Goal: Book appointment/travel/reservation

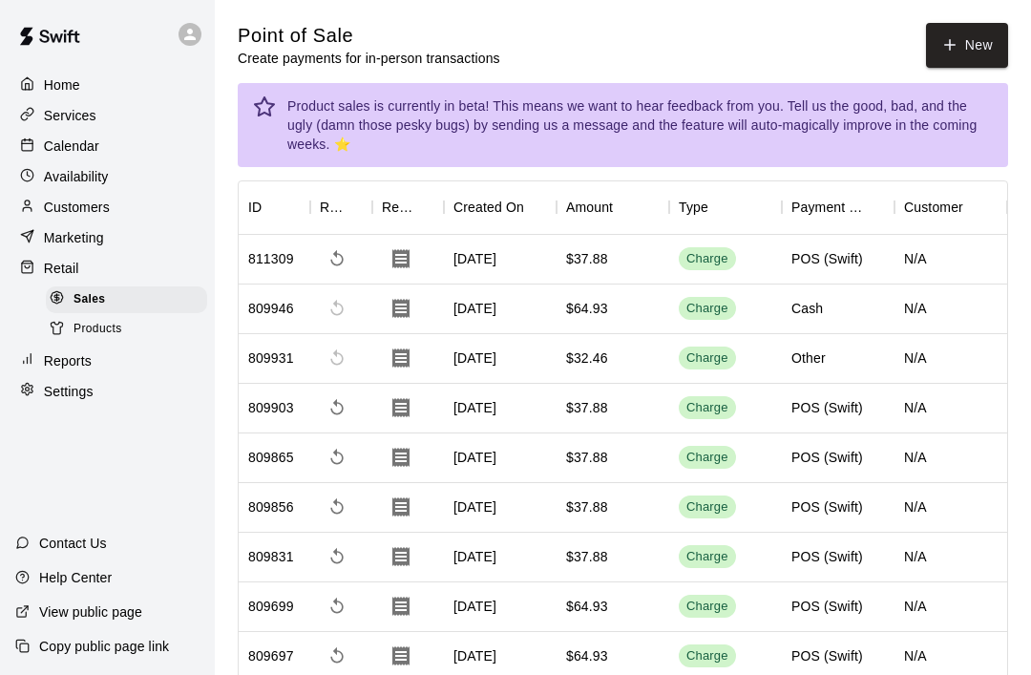
click at [148, 163] on div "Availability" at bounding box center [107, 176] width 184 height 29
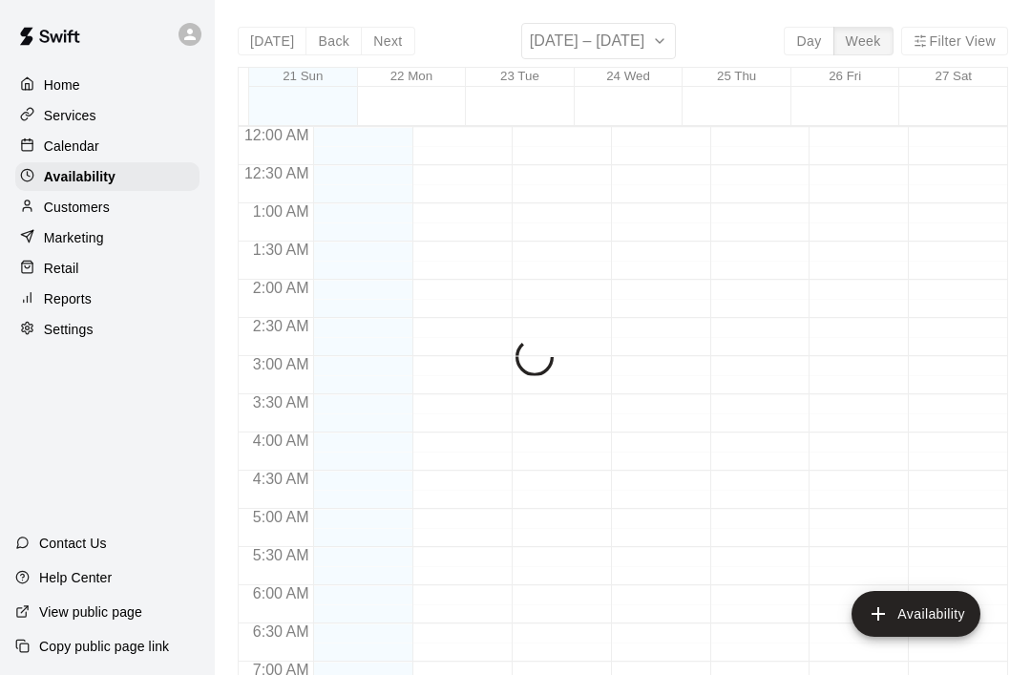
scroll to position [1057, 0]
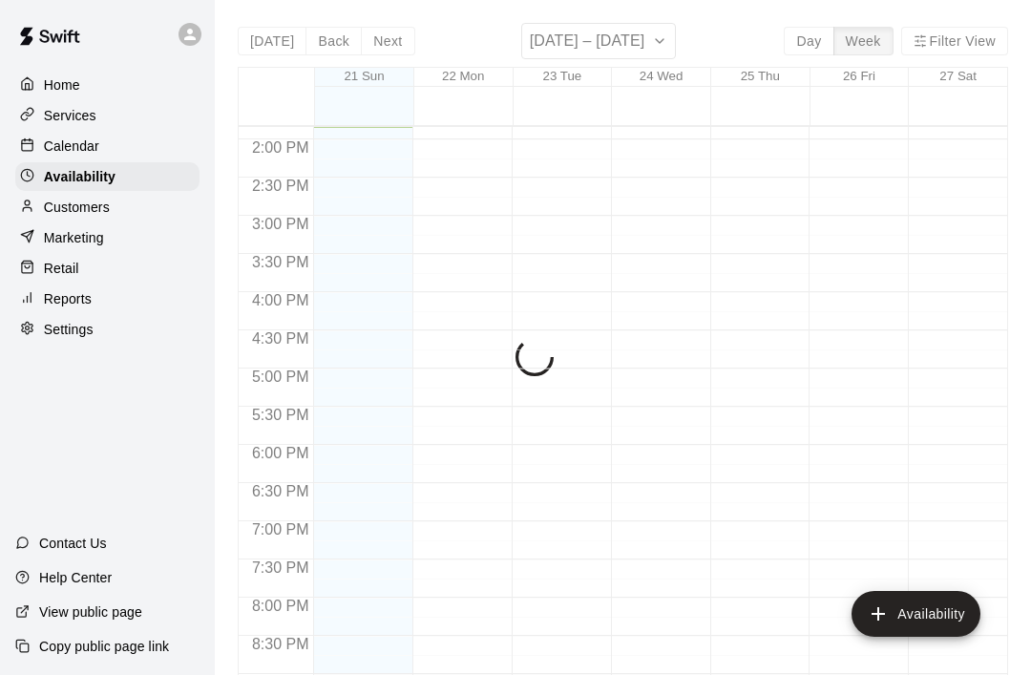
click at [82, 143] on p "Calendar" at bounding box center [71, 146] width 55 height 19
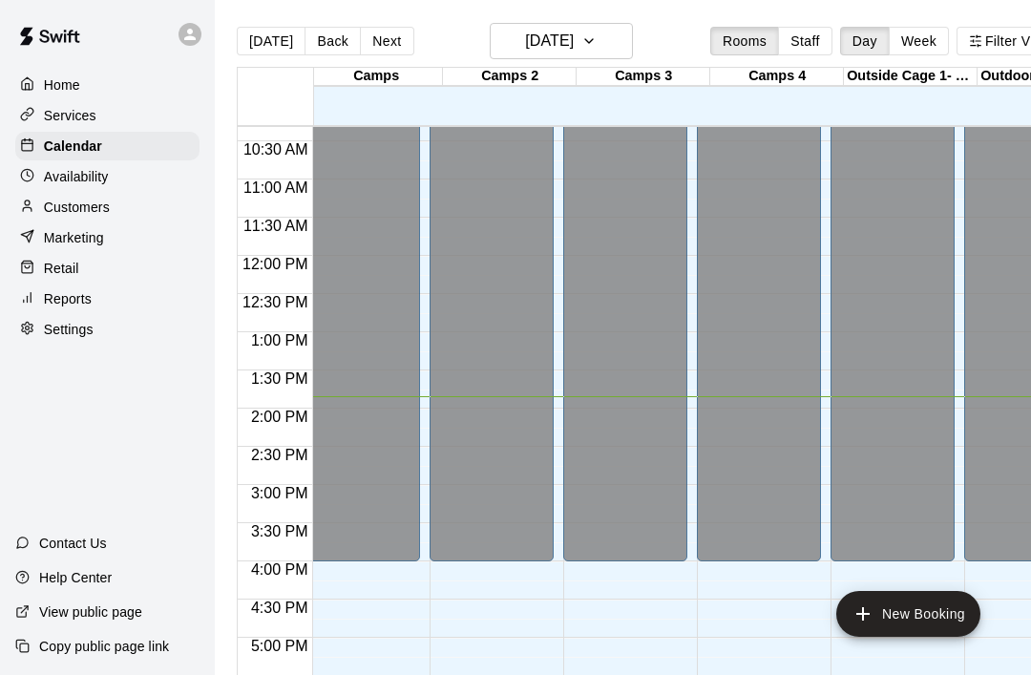
scroll to position [0, 994]
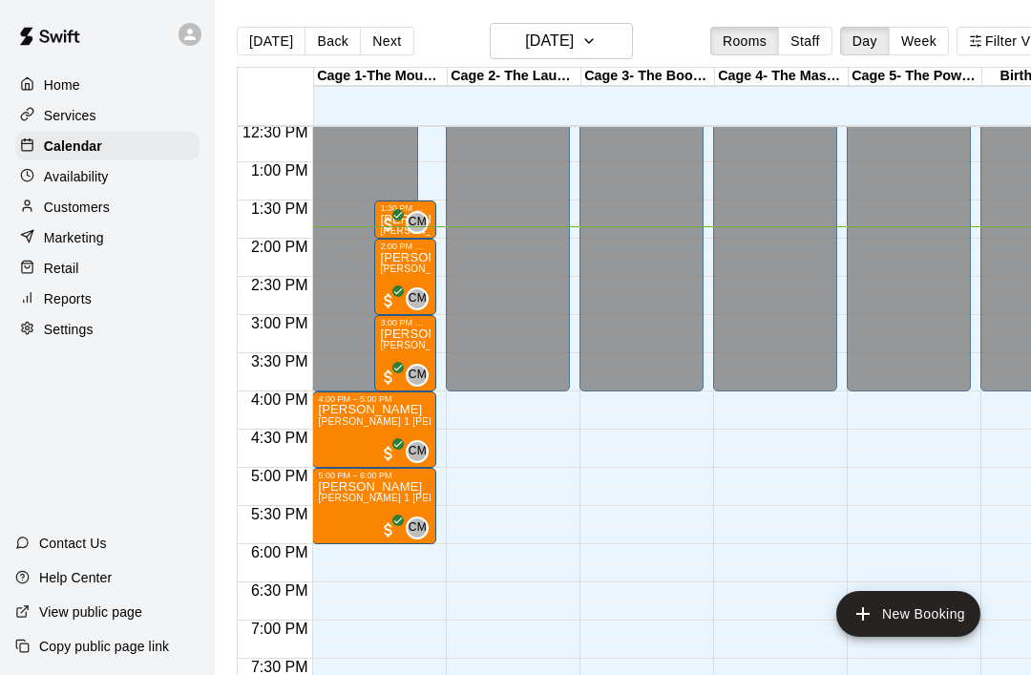
click at [141, 158] on div "Calendar" at bounding box center [107, 146] width 184 height 29
click at [599, 55] on button "[DATE]" at bounding box center [561, 41] width 143 height 36
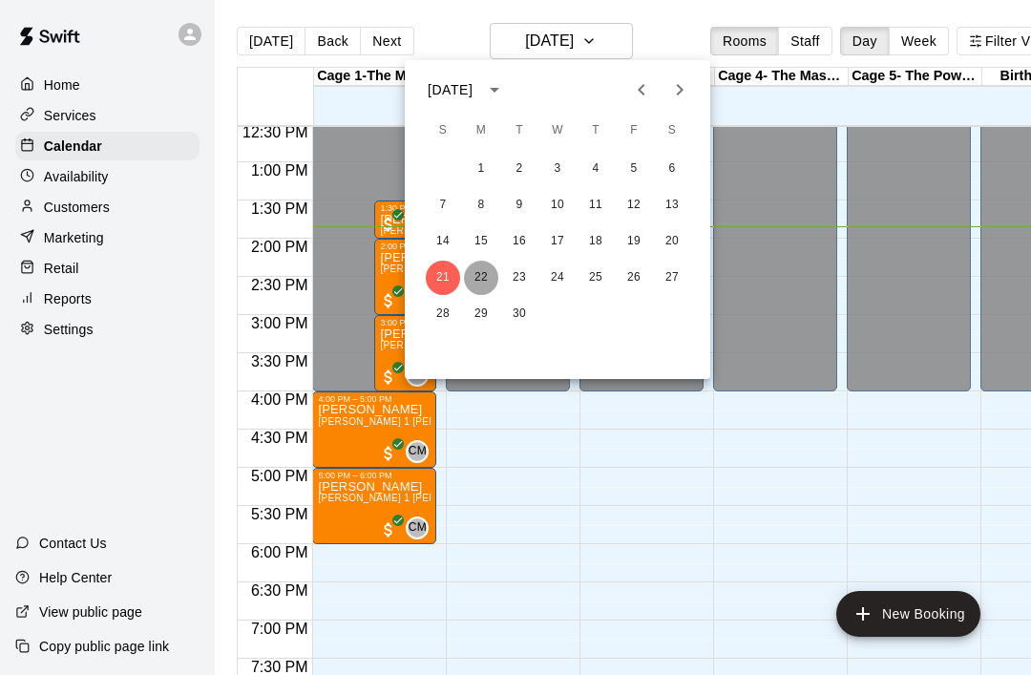
click at [478, 291] on button "22" at bounding box center [481, 278] width 34 height 34
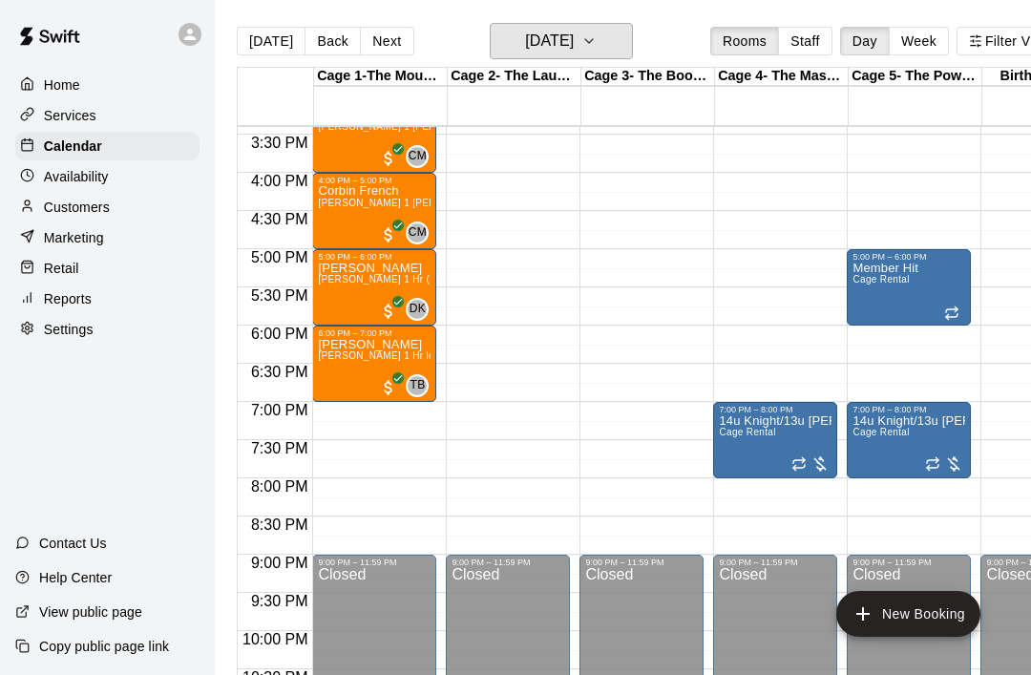
click at [574, 44] on h6 "[DATE]" at bounding box center [549, 41] width 49 height 27
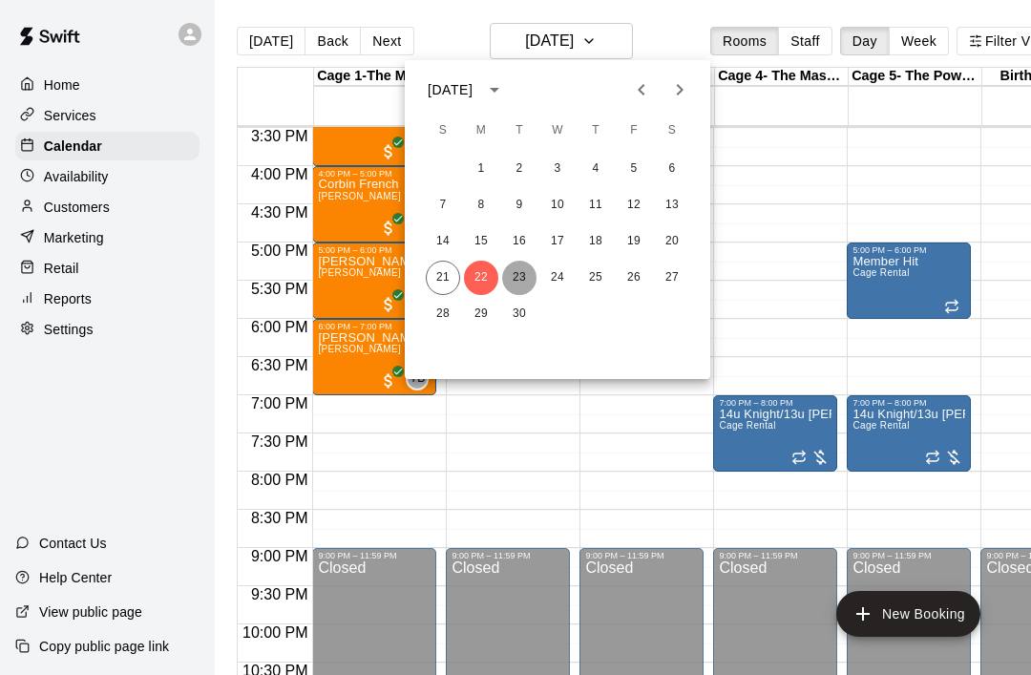
click at [523, 271] on button "23" at bounding box center [519, 278] width 34 height 34
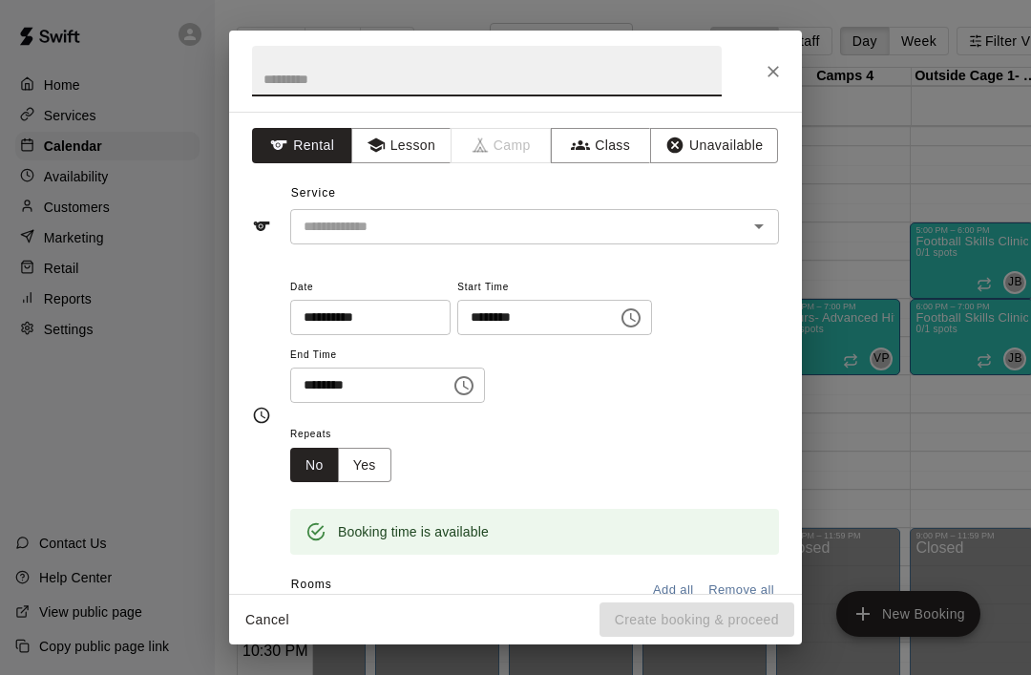
click at [754, 78] on div at bounding box center [515, 71] width 573 height 81
click at [767, 74] on icon "Close" at bounding box center [773, 71] width 19 height 19
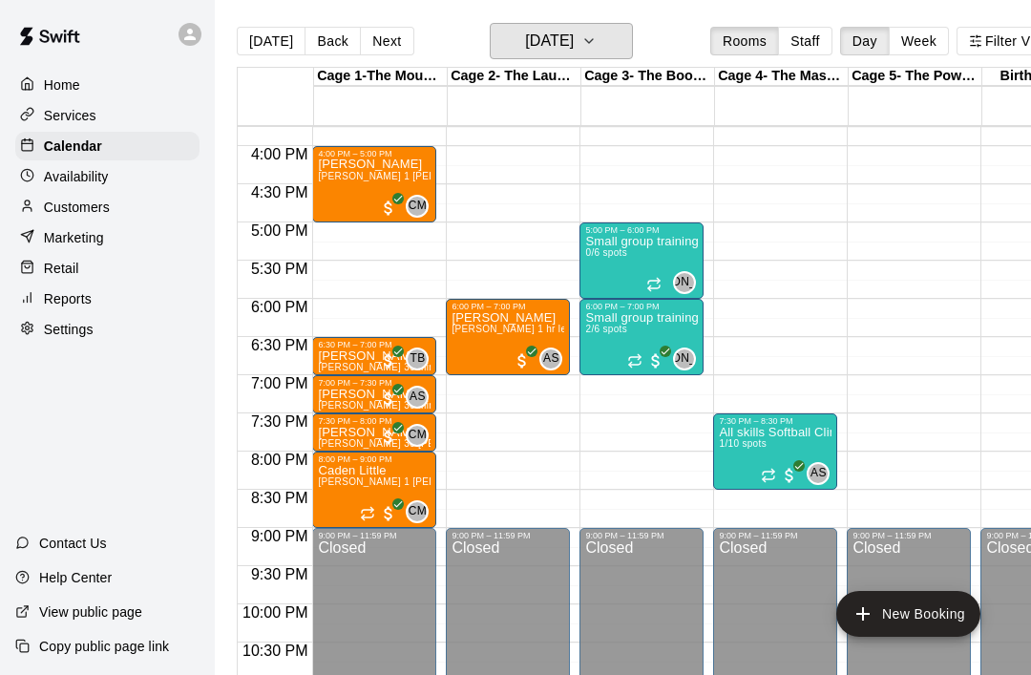
click at [574, 48] on h6 "[DATE]" at bounding box center [549, 41] width 49 height 27
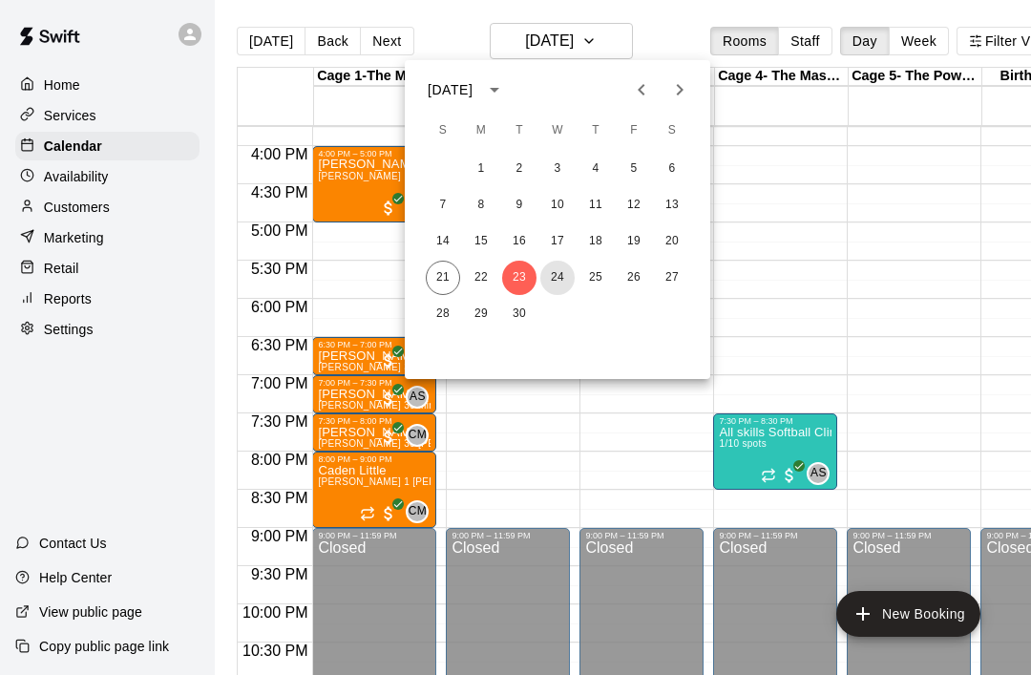
click at [555, 288] on button "24" at bounding box center [557, 278] width 34 height 34
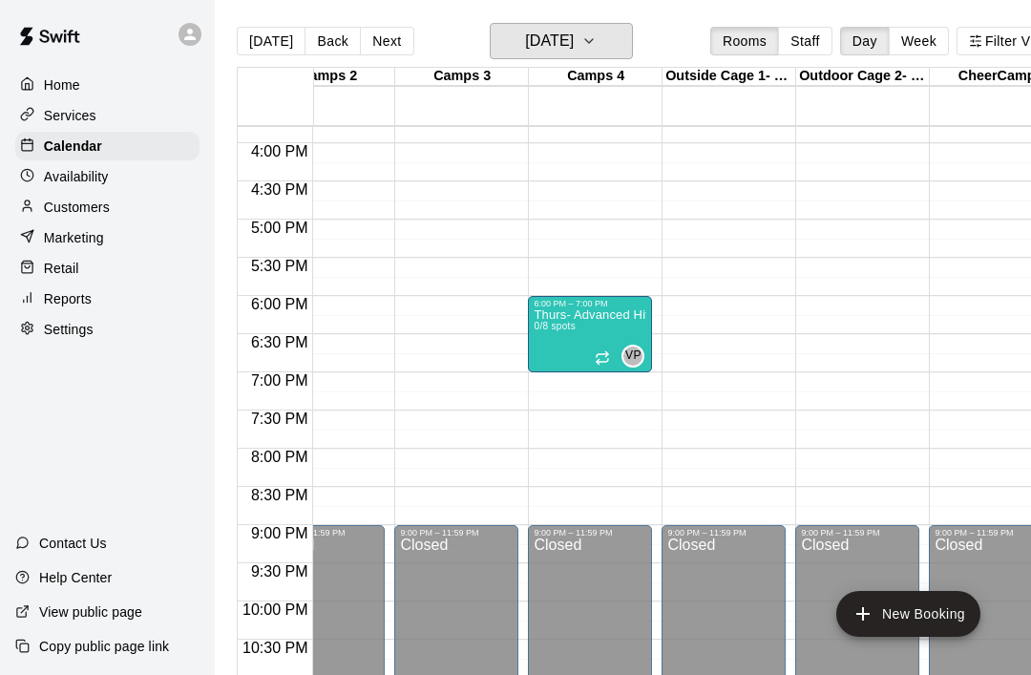
click at [596, 59] on button "[DATE]" at bounding box center [561, 41] width 143 height 36
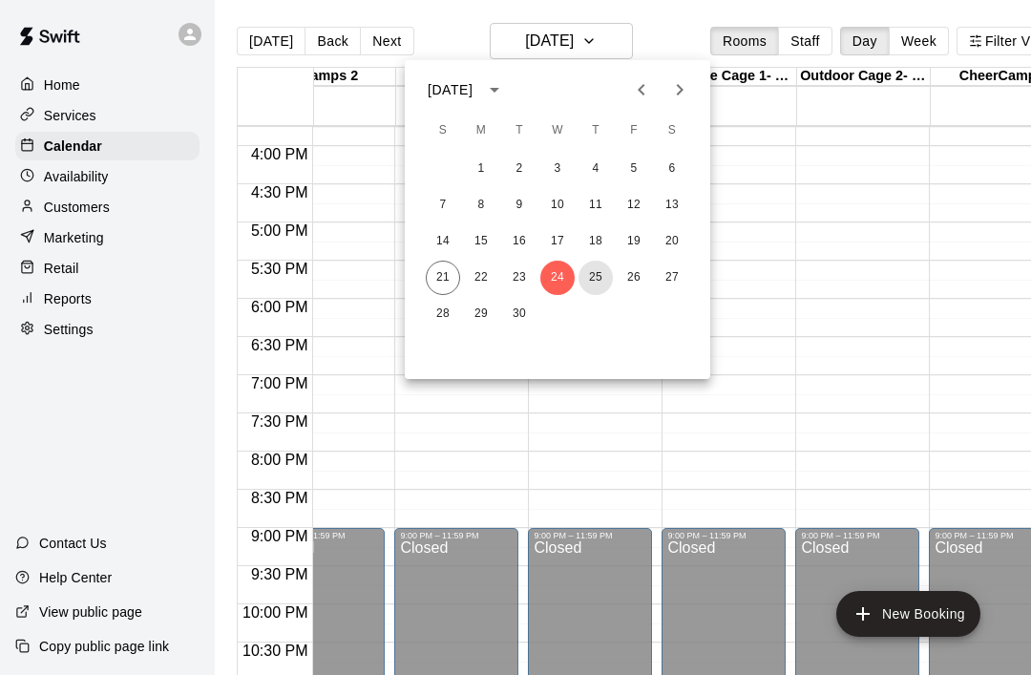
click at [604, 278] on button "25" at bounding box center [595, 278] width 34 height 34
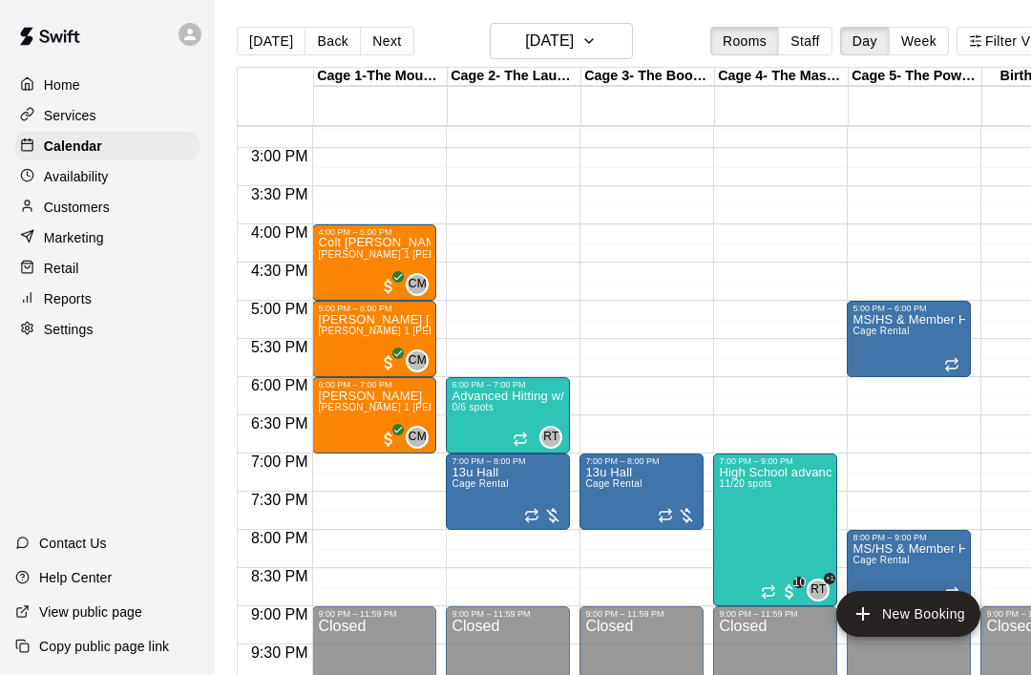
click at [889, 348] on div "MS/HS & Member Hit Times Cage Rental" at bounding box center [908, 650] width 113 height 675
click at [927, 331] on div at bounding box center [515, 337] width 1031 height 675
click at [932, 320] on p "MS/HS & Member Hit Times" at bounding box center [908, 320] width 113 height 0
click at [935, 305] on div at bounding box center [515, 337] width 1031 height 675
click at [917, 320] on p "MS/HS & Member Hit Times" at bounding box center [908, 320] width 113 height 0
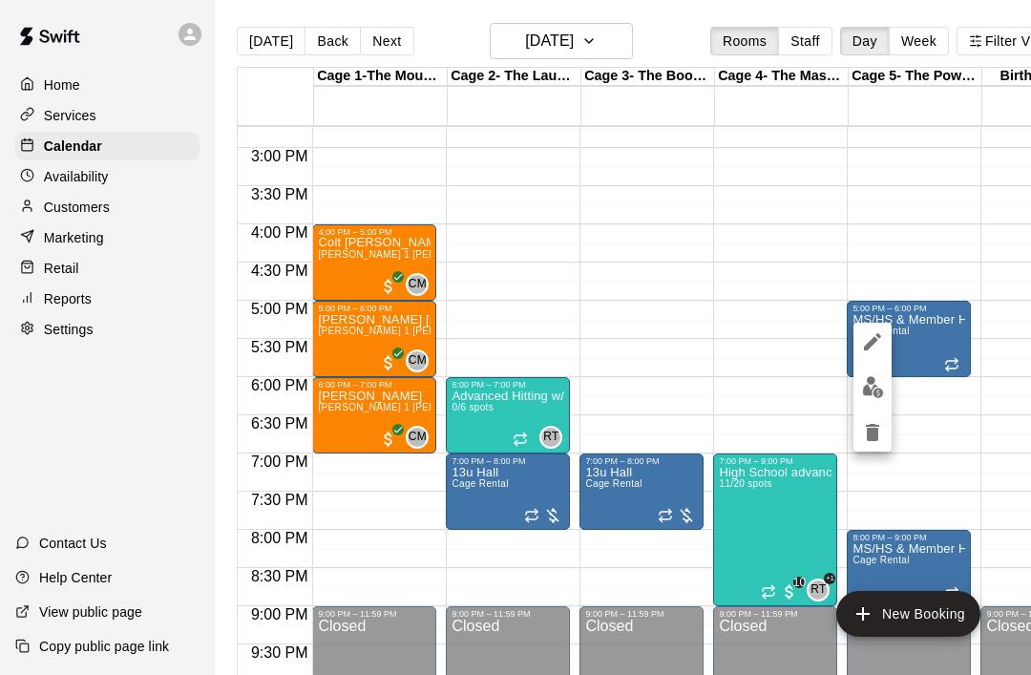
click at [875, 336] on icon "edit" at bounding box center [872, 341] width 23 height 23
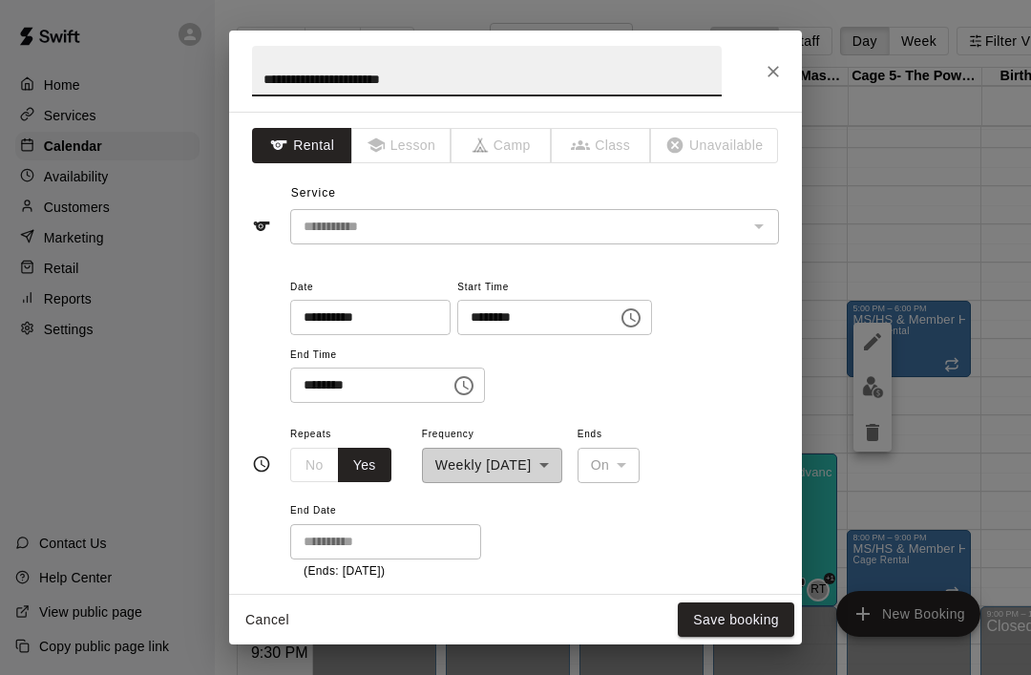
click at [768, 76] on icon "Close" at bounding box center [772, 71] width 11 height 11
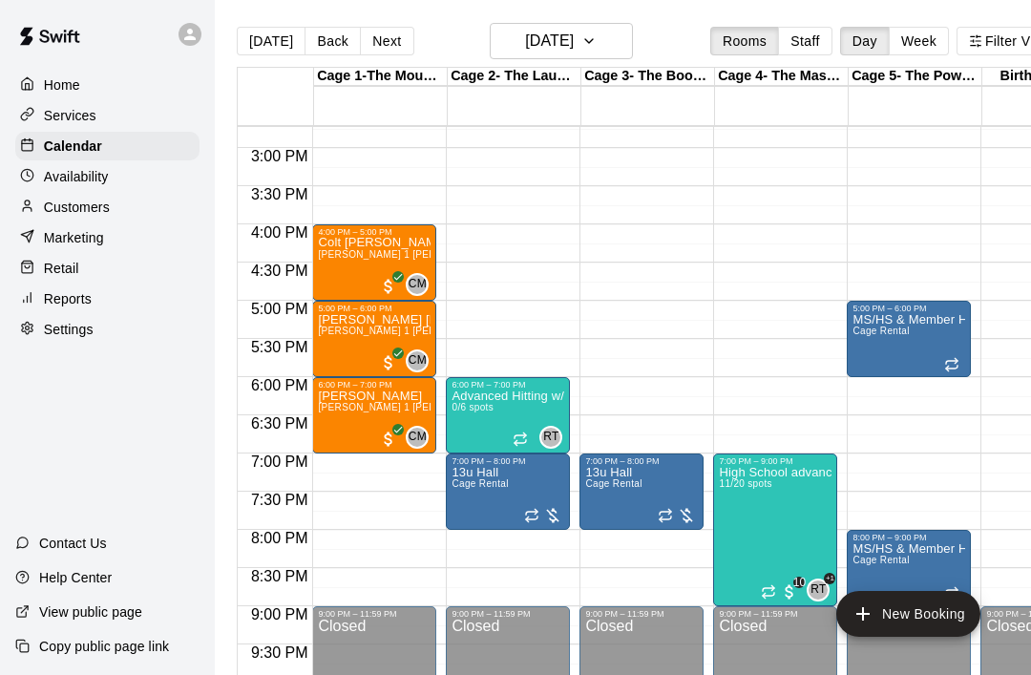
click at [914, 334] on div "MS/HS & Member Hit Times Cage Rental" at bounding box center [908, 650] width 113 height 675
click at [871, 338] on icon "edit" at bounding box center [872, 334] width 17 height 17
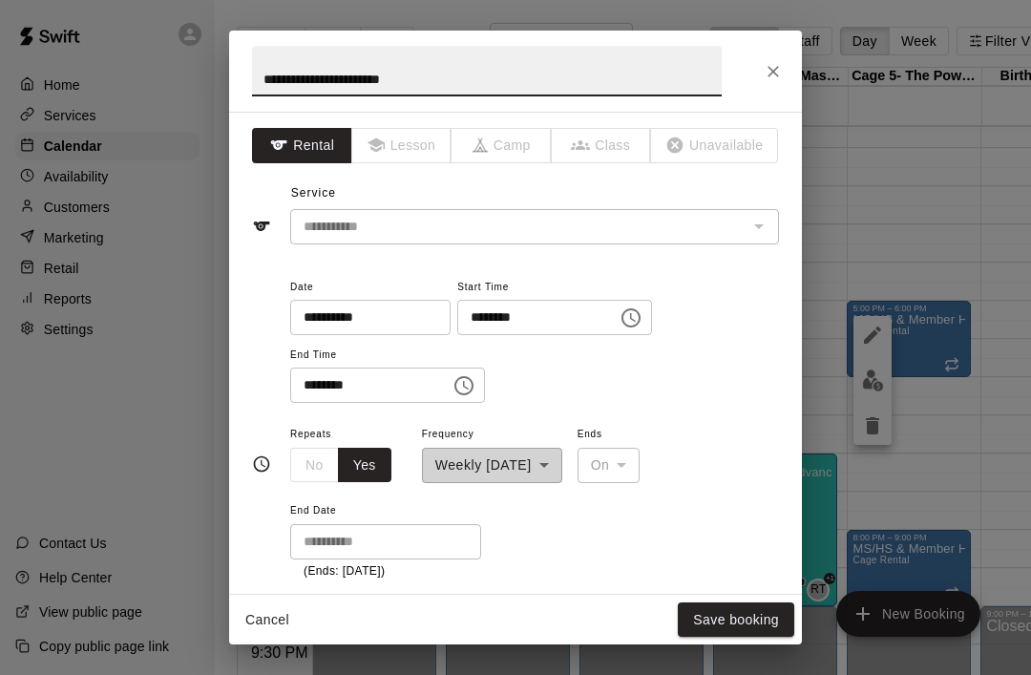
click at [759, 60] on button "Close" at bounding box center [773, 71] width 34 height 34
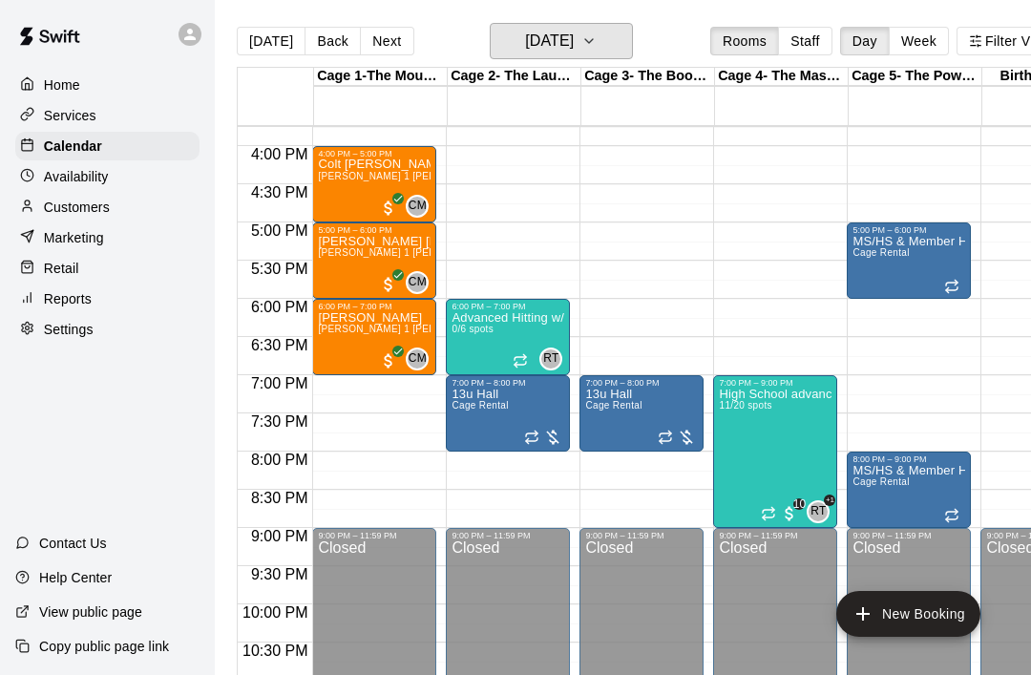
click at [574, 39] on h6 "[DATE]" at bounding box center [549, 41] width 49 height 27
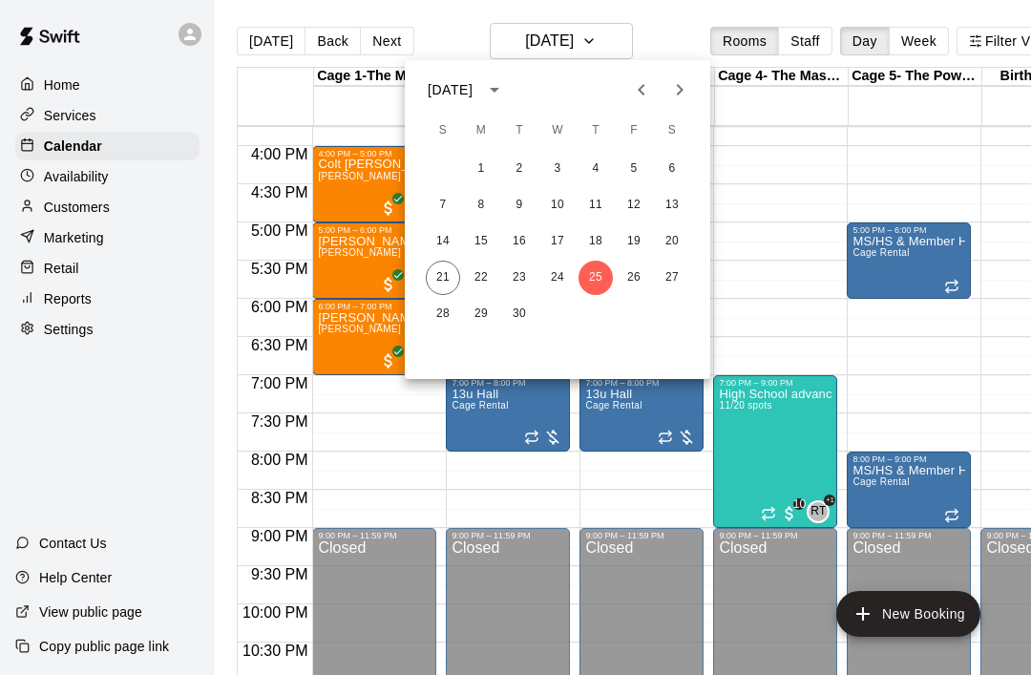
click at [664, 101] on button "Next month" at bounding box center [680, 90] width 38 height 38
click at [633, 86] on icon "Previous month" at bounding box center [641, 89] width 23 height 23
click at [675, 93] on icon "Next month" at bounding box center [679, 89] width 23 height 23
click at [599, 172] on button "2" at bounding box center [595, 169] width 34 height 34
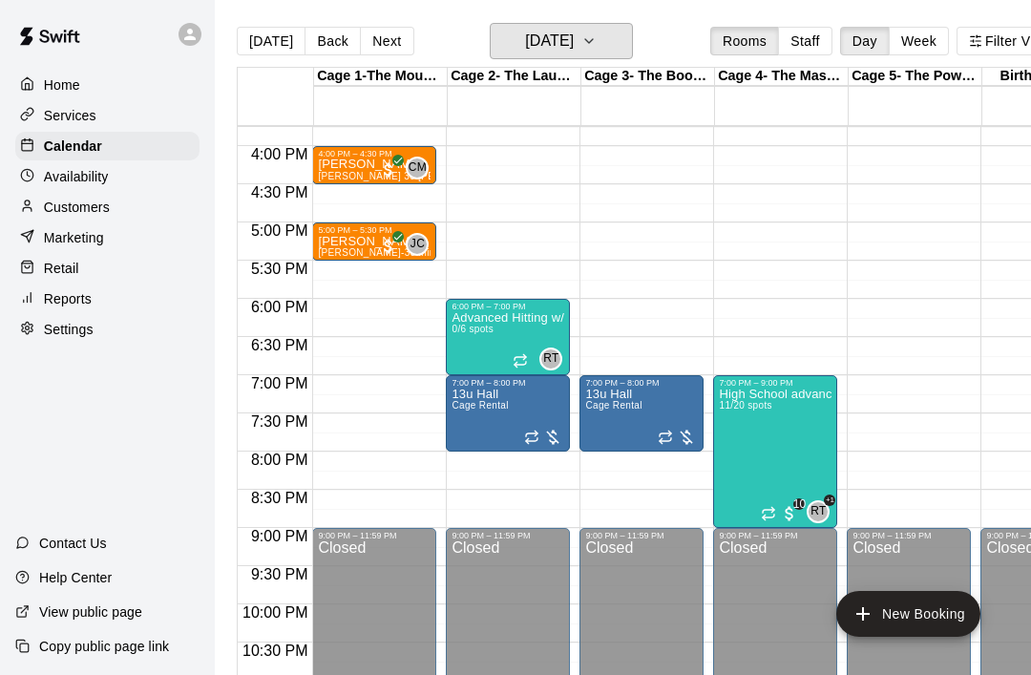
click at [574, 47] on h6 "[DATE]" at bounding box center [549, 41] width 49 height 27
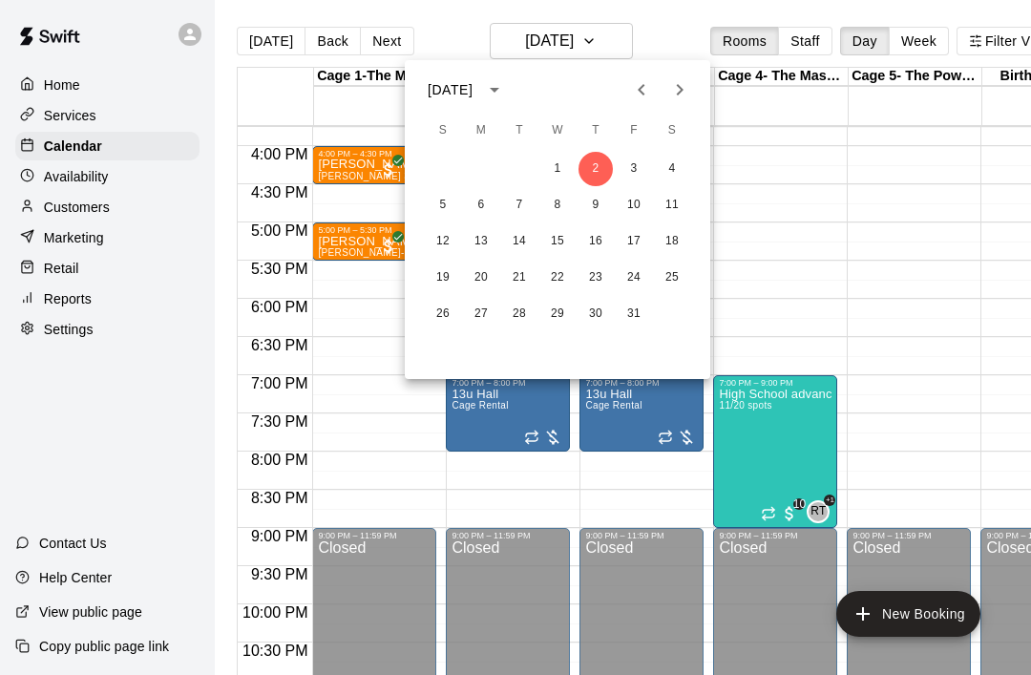
click at [644, 81] on icon "Previous month" at bounding box center [641, 89] width 23 height 23
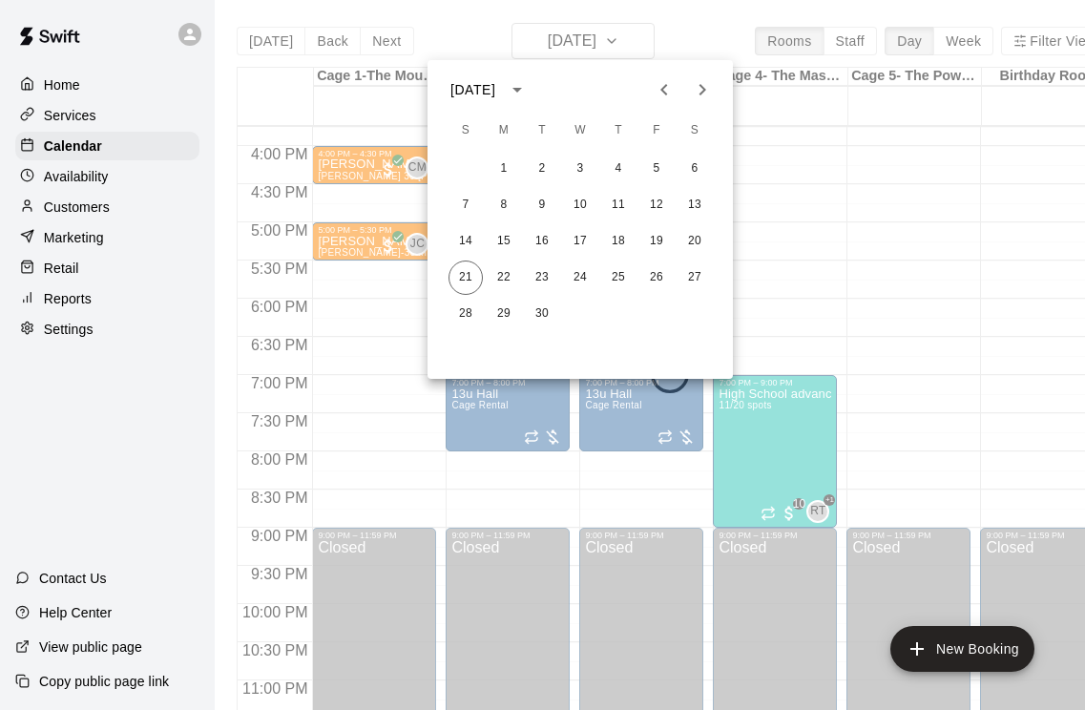
scroll to position [1164, 0]
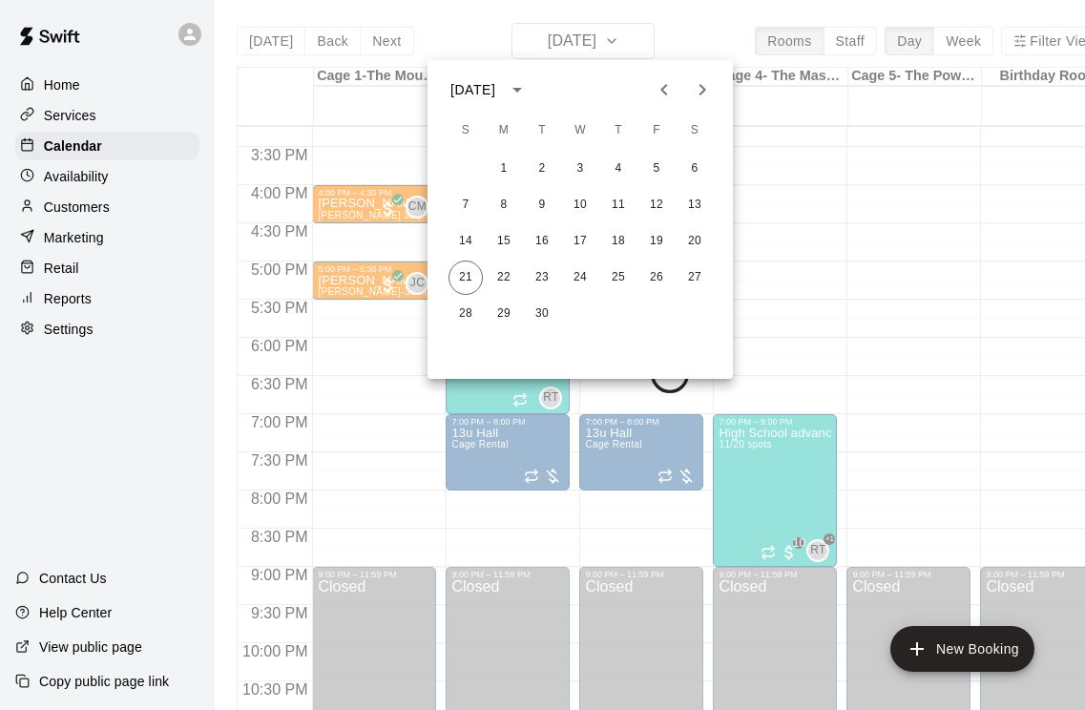
click at [377, 479] on div at bounding box center [542, 355] width 1085 height 710
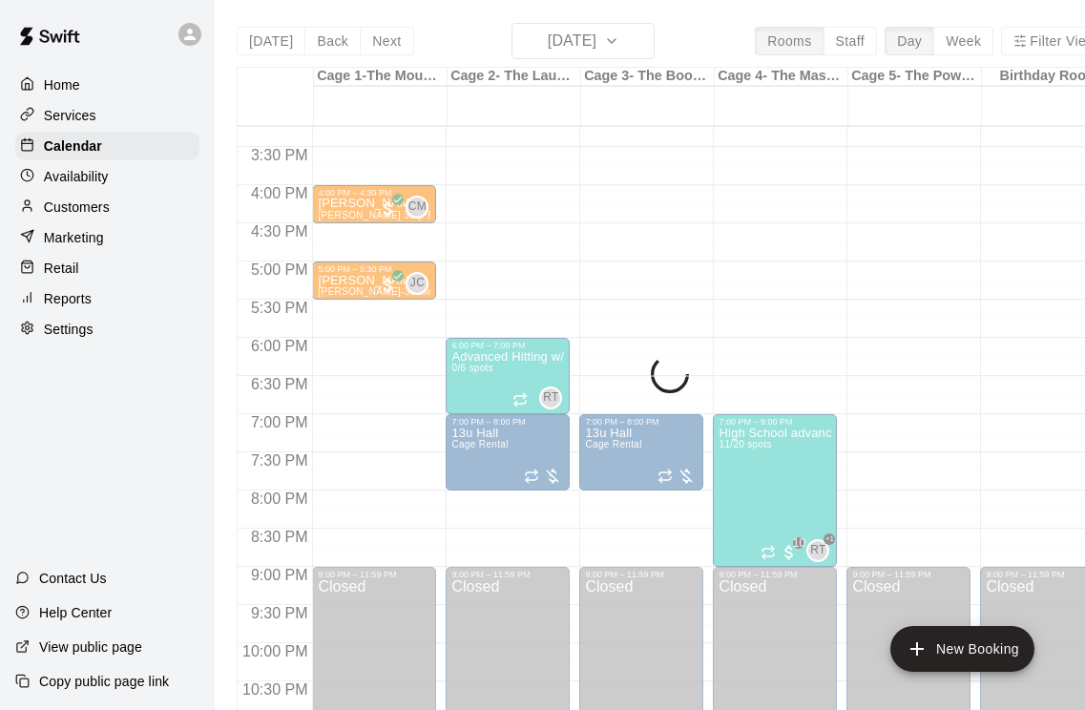
click at [560, 39] on div "[DATE] Back [DATE][DATE] Rooms Staff Day Week Filter View Cage 1-The Mound Lab …" at bounding box center [673, 378] width 872 height 710
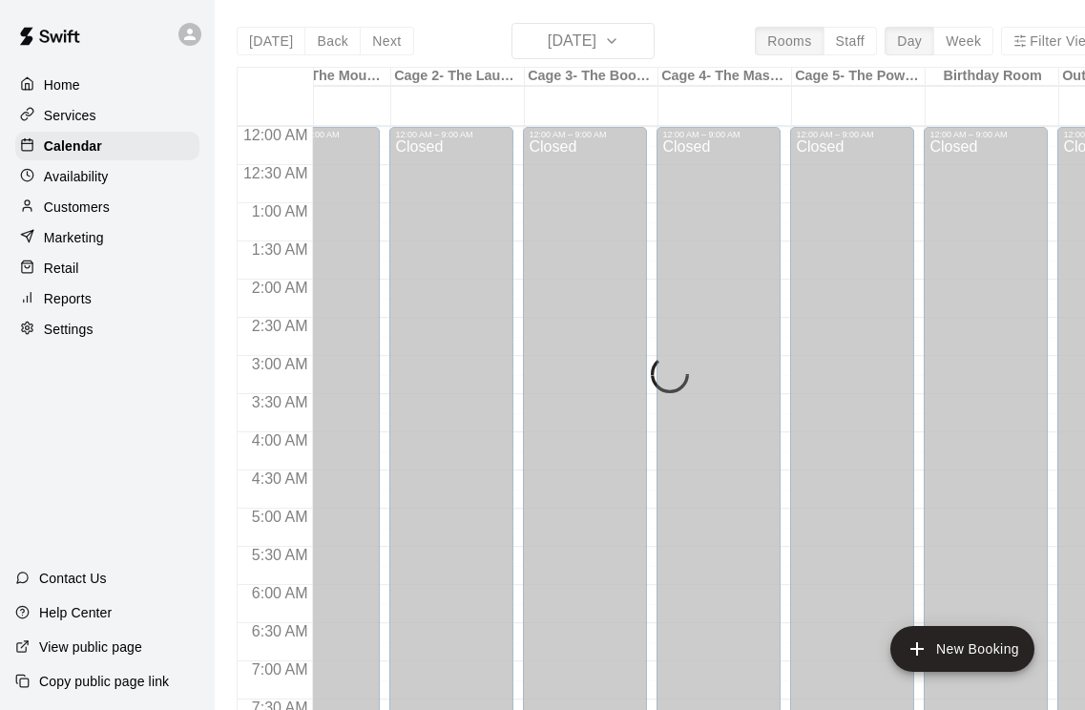
scroll to position [0, 57]
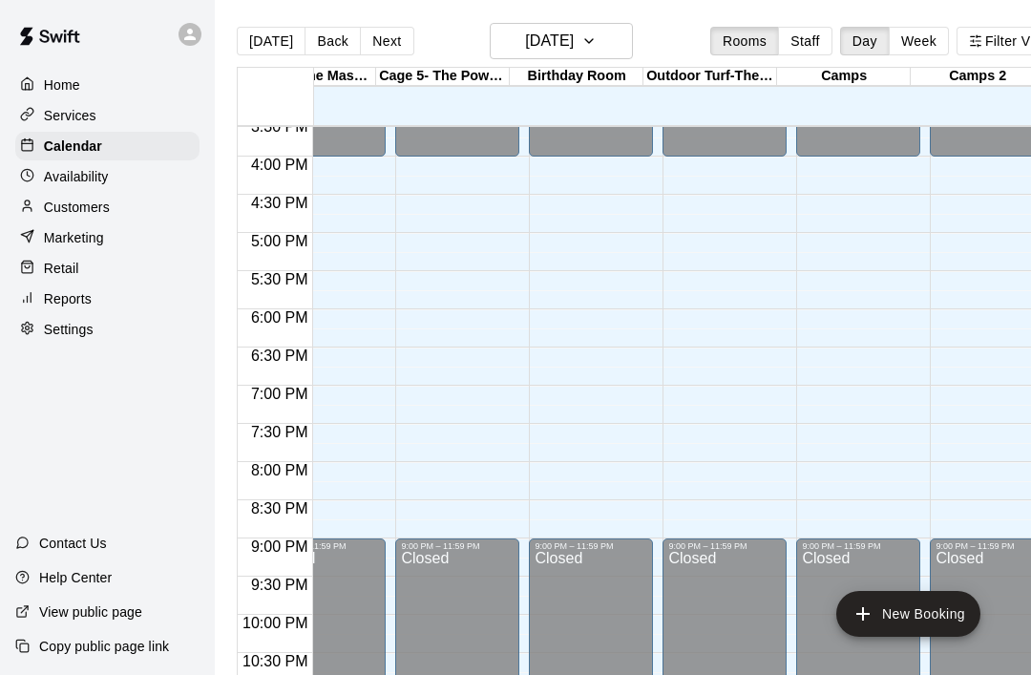
scroll to position [0, 263]
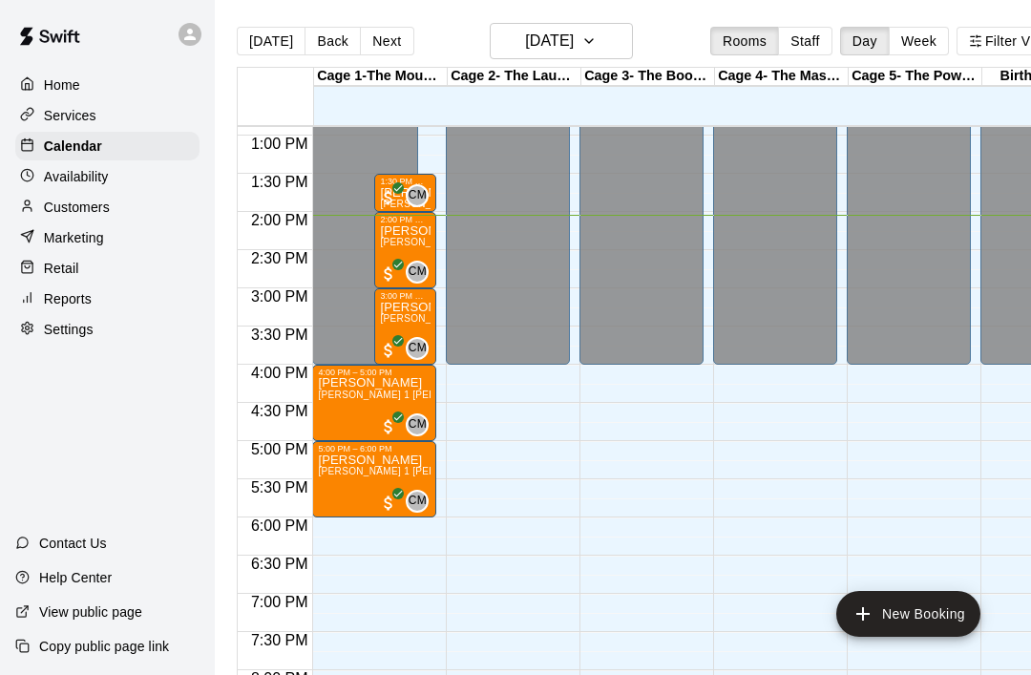
click at [408, 271] on div "CM" at bounding box center [417, 272] width 23 height 23
